Goal: Use online tool/utility

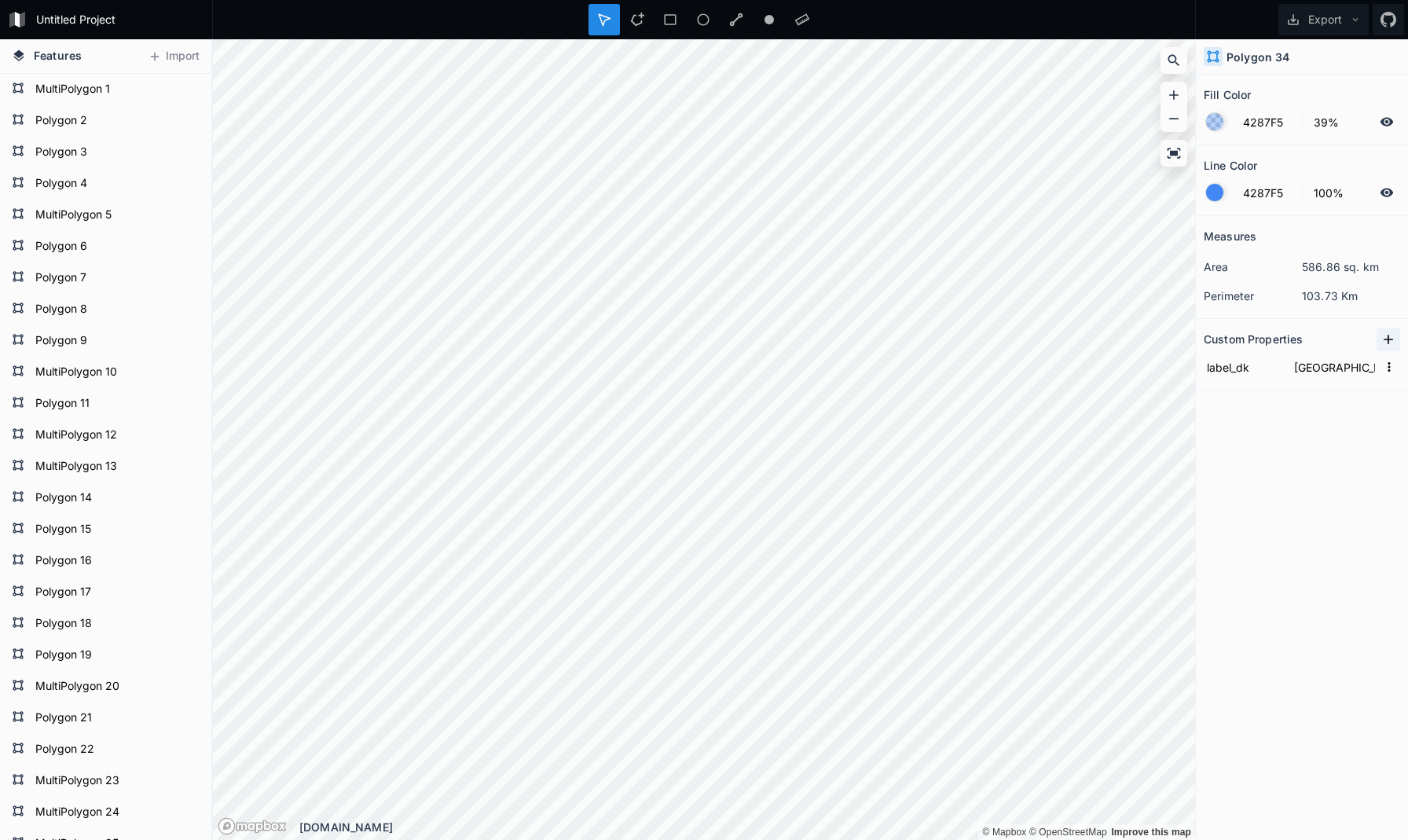
click at [1390, 340] on icon at bounding box center [1388, 339] width 16 height 16
click at [1391, 368] on icon "button" at bounding box center [1389, 366] width 14 height 14
click at [1370, 408] on span "Delete" at bounding box center [1363, 416] width 63 height 17
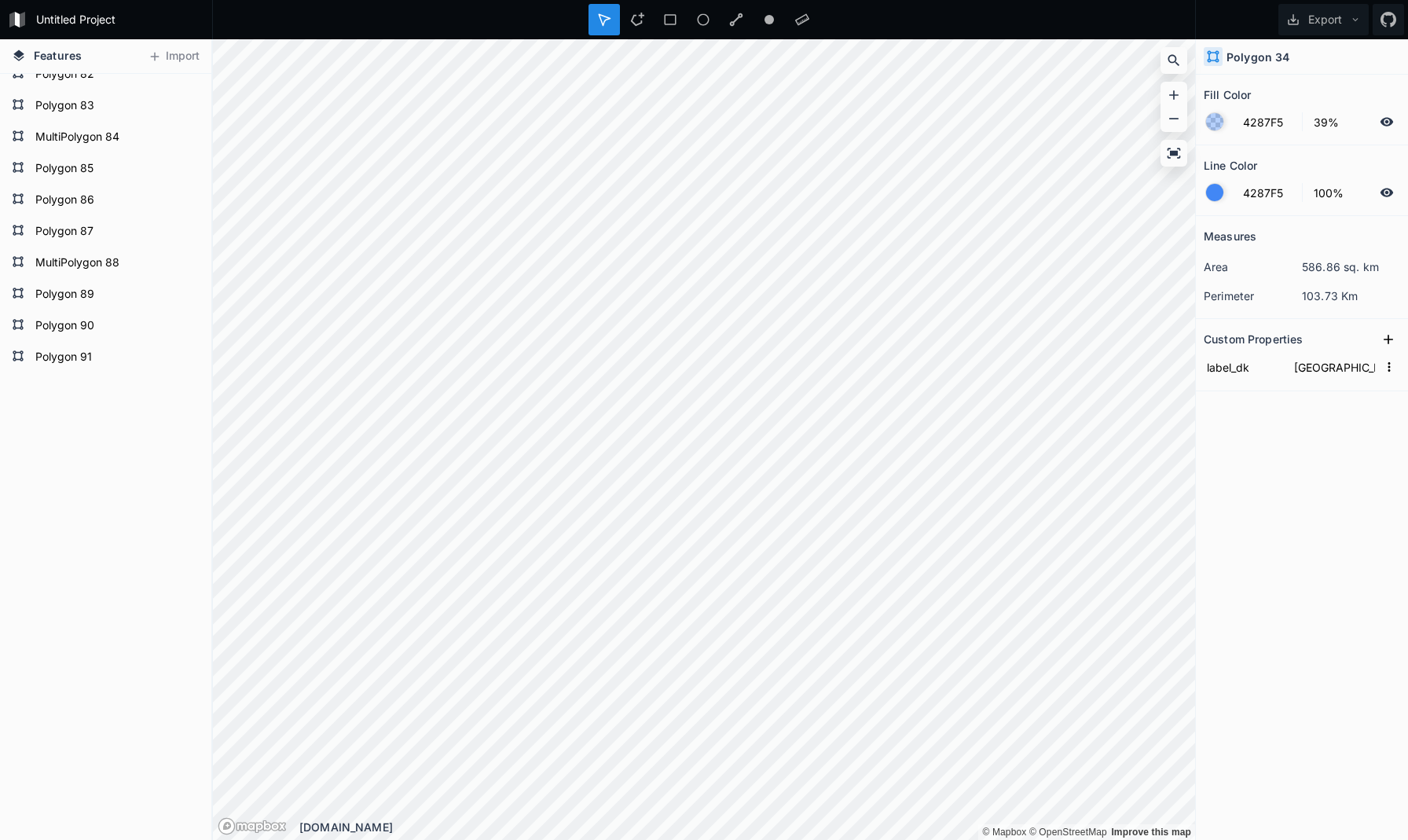
scroll to position [2581, 0]
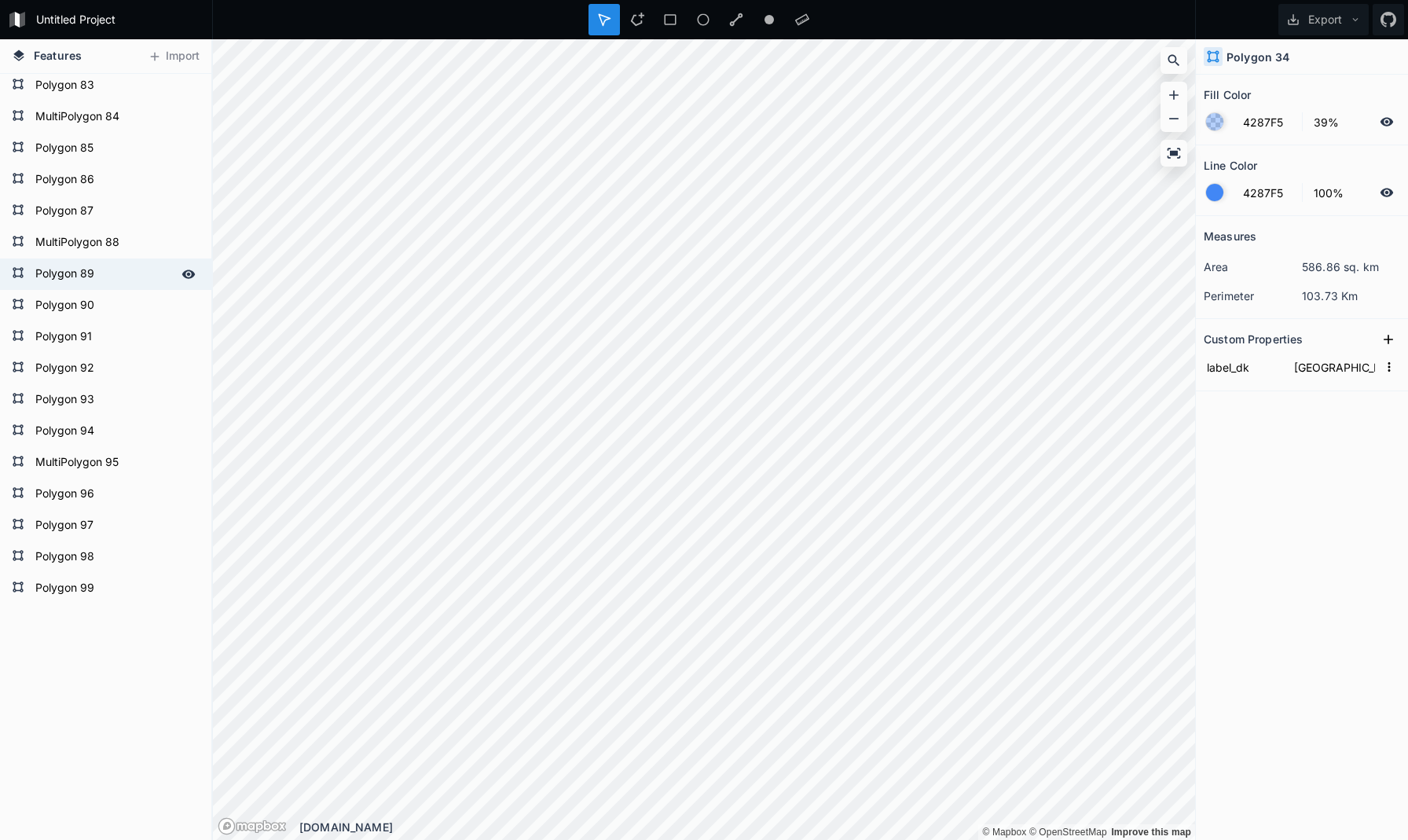
click at [190, 274] on icon at bounding box center [189, 274] width 13 height 8
click at [190, 274] on icon at bounding box center [188, 274] width 13 height 11
click at [633, 17] on icon at bounding box center [637, 19] width 13 height 13
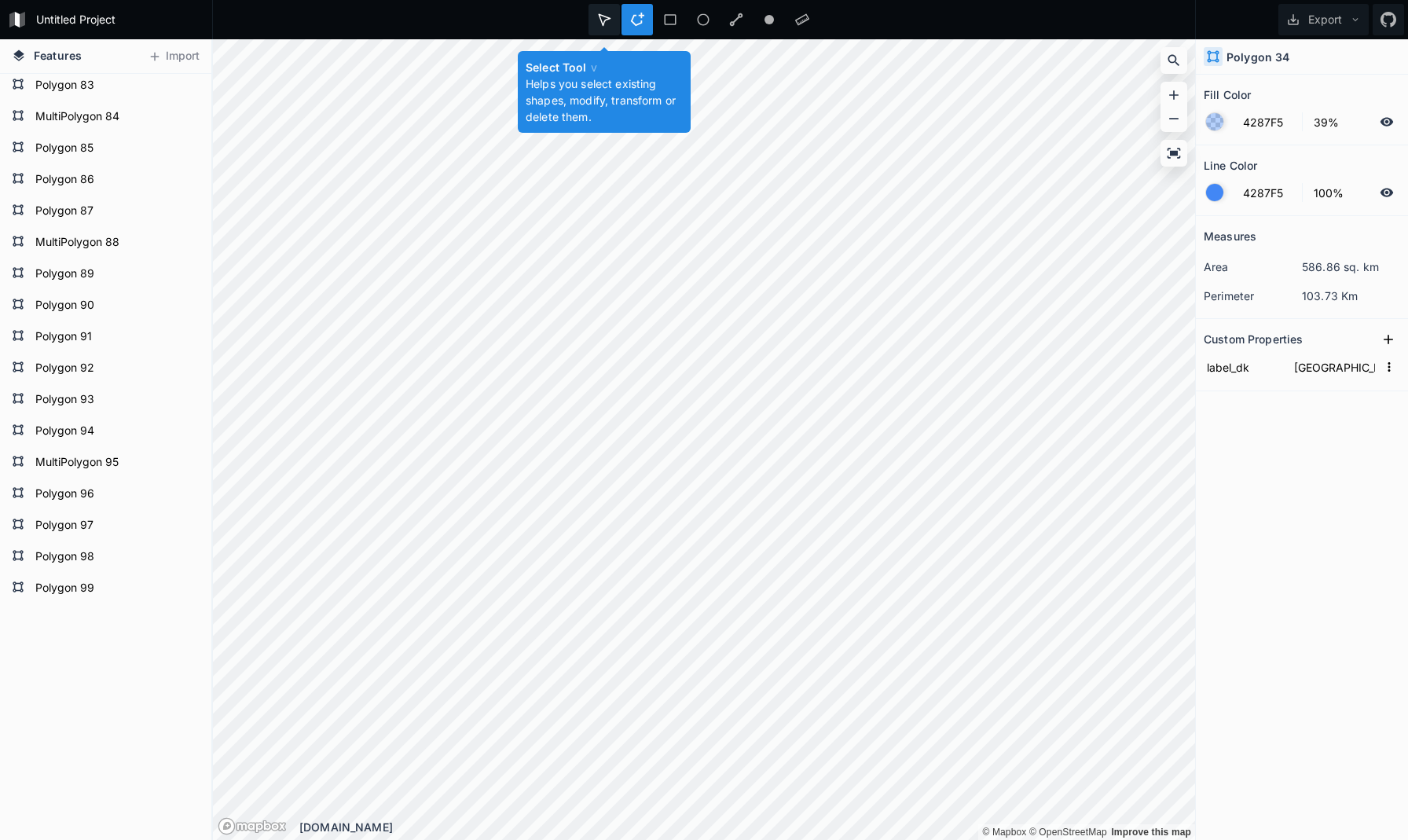
click at [621, 22] on div at bounding box center [637, 20] width 32 height 32
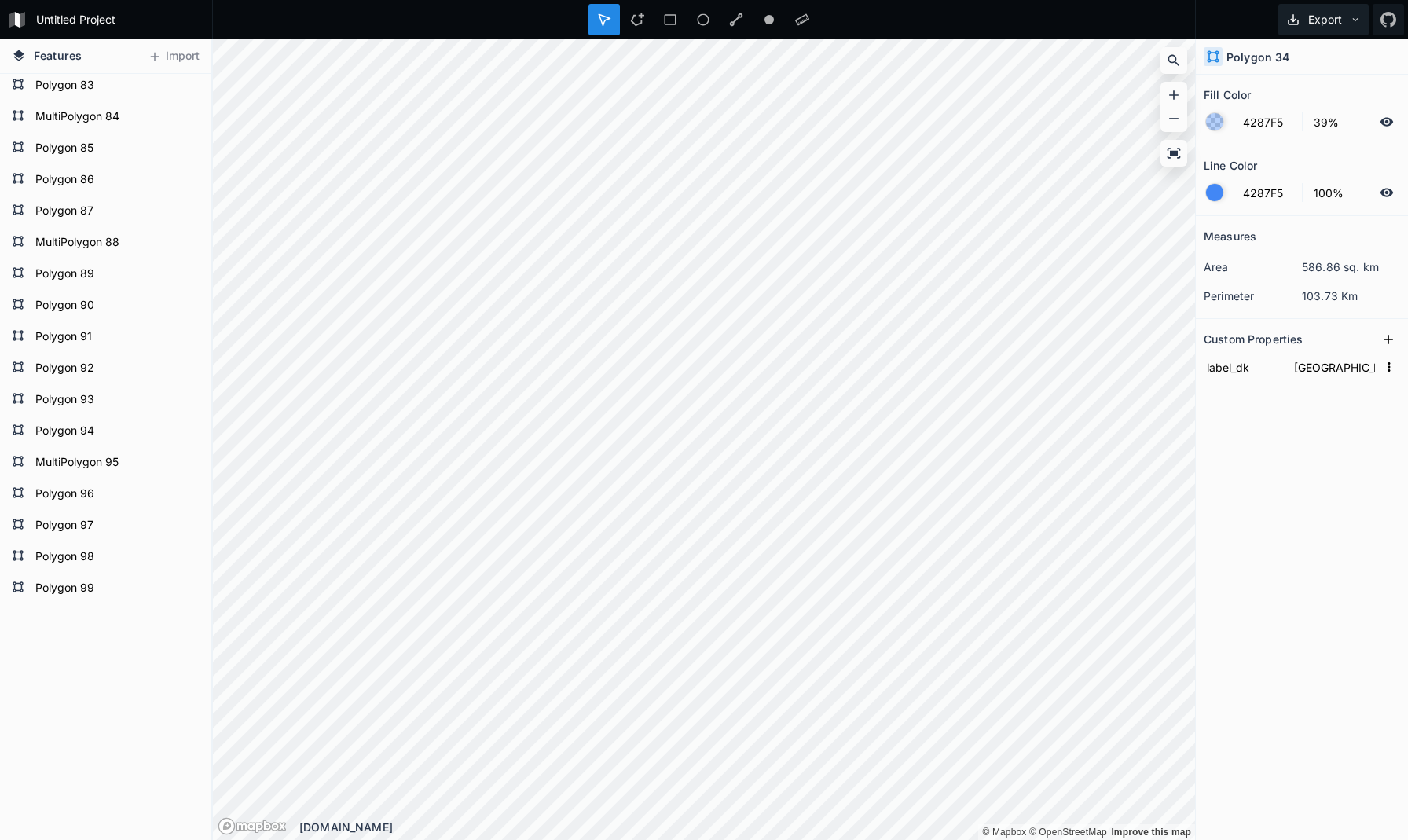
click at [1355, 20] on icon at bounding box center [1355, 19] width 11 height 11
